Goal: Information Seeking & Learning: Learn about a topic

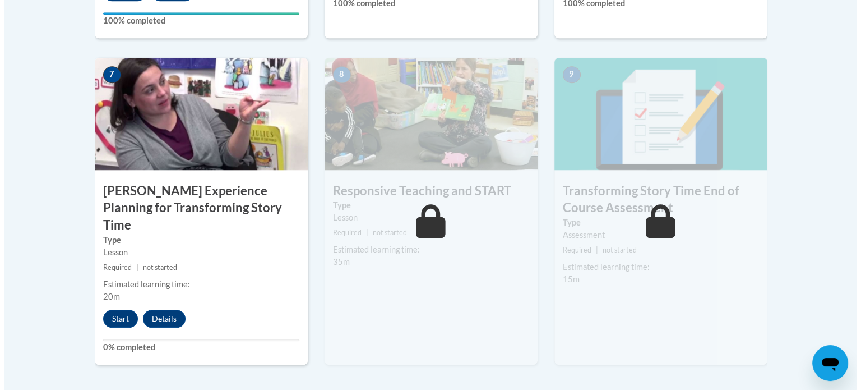
scroll to position [959, 0]
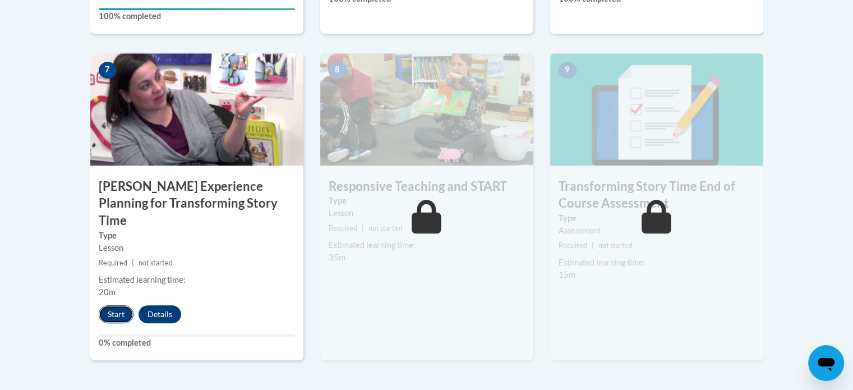
click at [120, 305] on button "Start" at bounding box center [116, 314] width 35 height 18
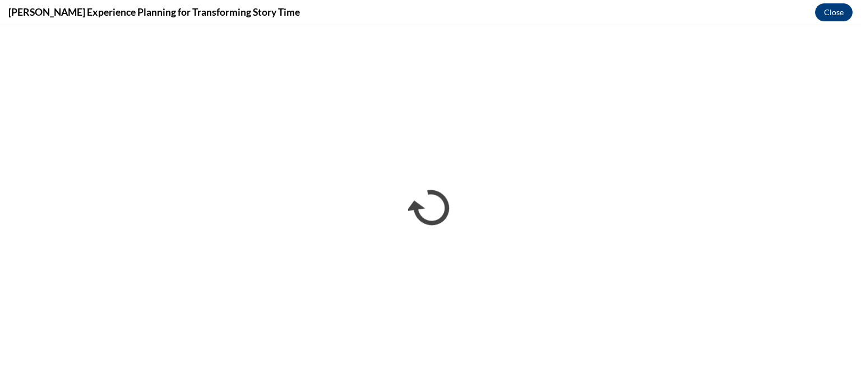
scroll to position [0, 0]
